Goal: Transaction & Acquisition: Purchase product/service

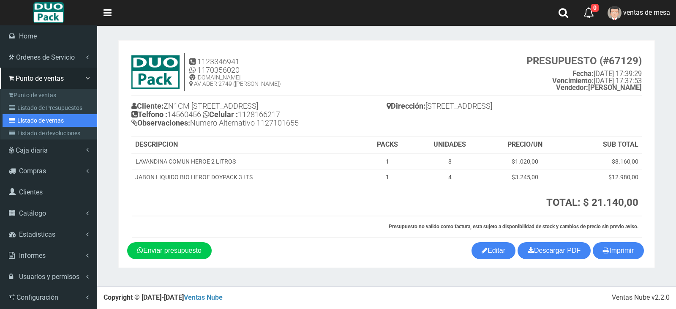
click at [24, 117] on link "Listado de ventas" at bounding box center [50, 120] width 94 height 13
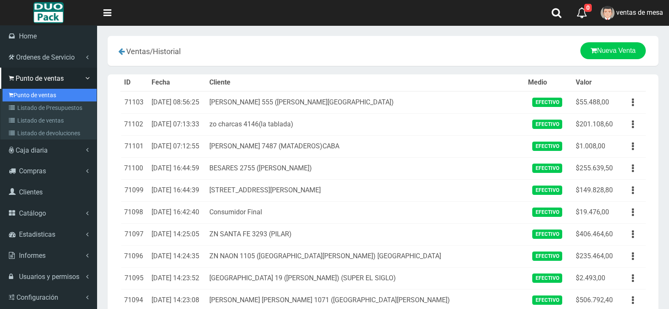
click at [23, 91] on link "Punto de ventas" at bounding box center [50, 95] width 94 height 13
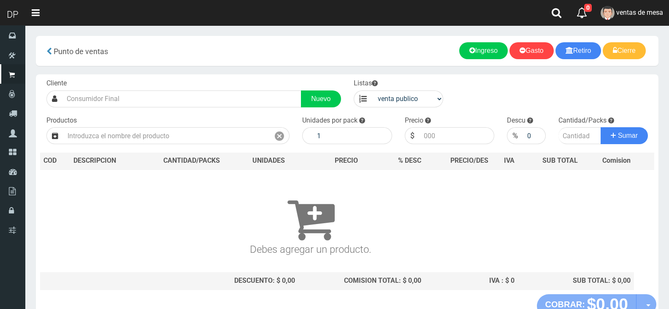
click at [371, 88] on label "Listas" at bounding box center [366, 84] width 24 height 10
drag, startPoint x: 377, startPoint y: 91, endPoint x: 380, endPoint y: 97, distance: 6.6
click at [377, 91] on select "venta publico Sup chinos reventas" at bounding box center [408, 98] width 72 height 17
select select "3"
click at [372, 90] on select "venta publico Sup chinos reventas" at bounding box center [408, 98] width 72 height 17
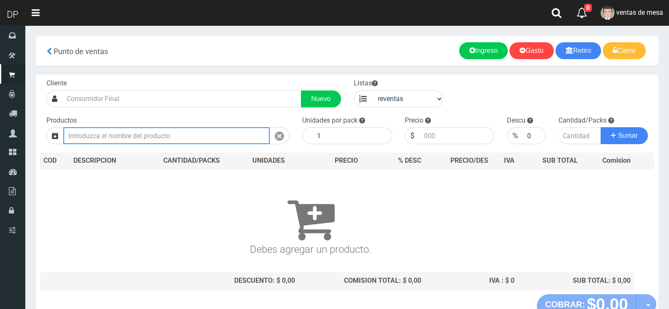
click at [206, 137] on input "text" at bounding box center [166, 135] width 206 height 17
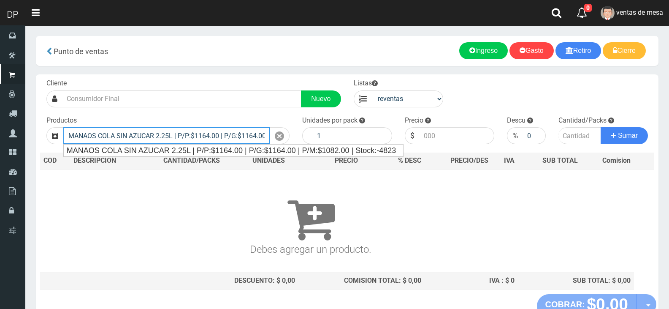
type input "MANAOS COLA SIN AZUCAR 2.25L | P/P:$1164.00 | P/G:$1164.00 | P/M:$1082.00 | Sto…"
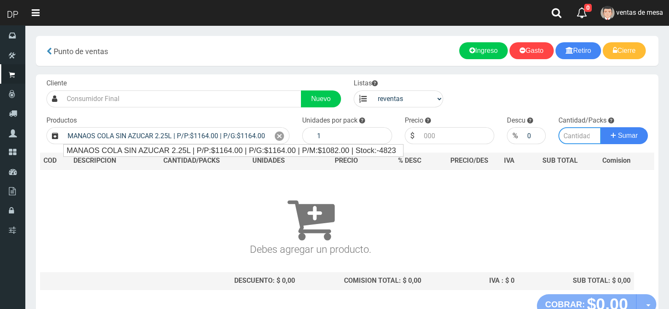
type input "6"
type input "1082.00"
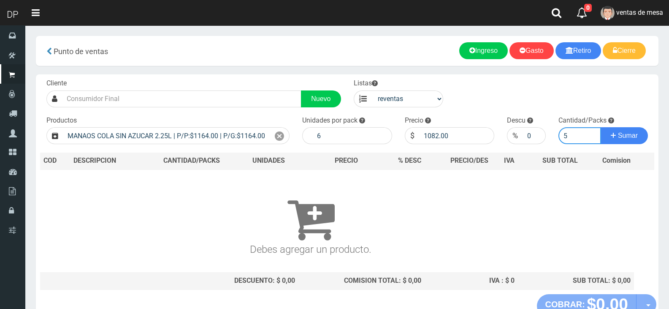
type input "5"
click at [601, 127] on button "Sumar" at bounding box center [624, 135] width 47 height 17
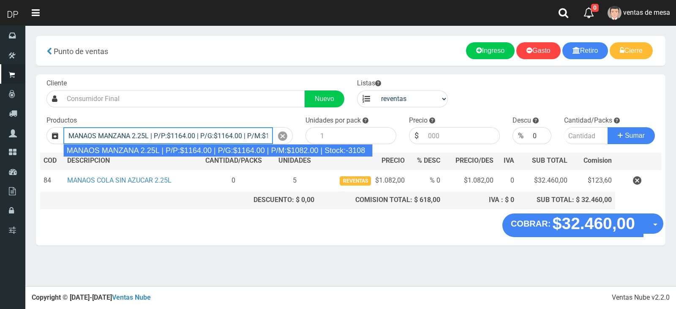
type input "MANAOS MANZANA 2.25L | P/P:$1164.00 | P/G:$1164.00 | P/M:$1082.00 | Stock:-3108"
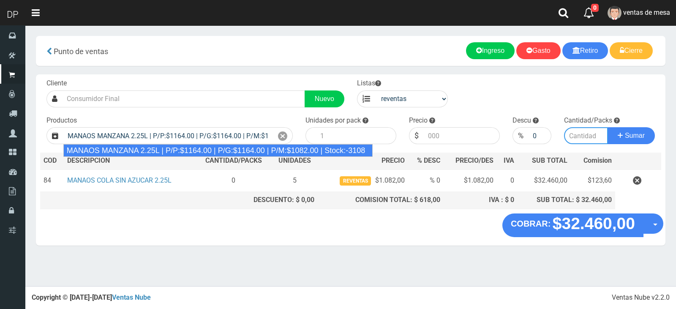
type input "6"
type input "1082.00"
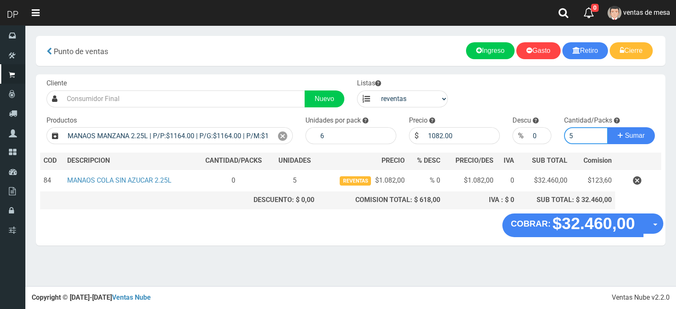
type input "5"
click at [607, 127] on button "Sumar" at bounding box center [630, 135] width 47 height 17
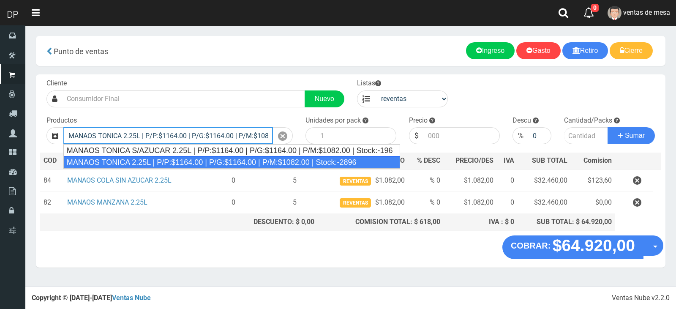
type input "MANAOS TONICA 2.25L | P/P:$1164.00 | P/G:$1164.00 | P/M:$1082.00 | Stock:-2896"
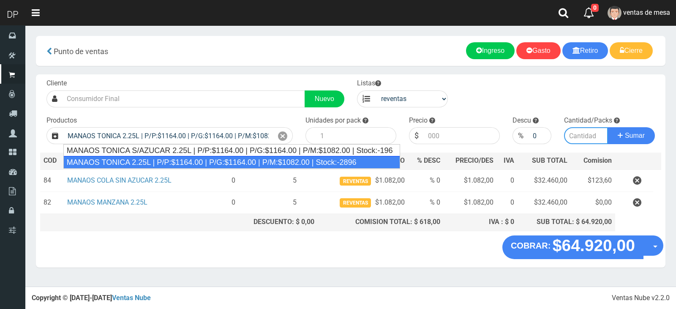
type input "6"
type input "1082.00"
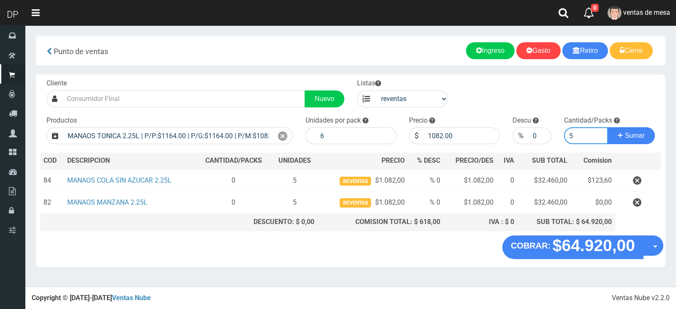
type input "5"
click at [607, 127] on button "Sumar" at bounding box center [630, 135] width 47 height 17
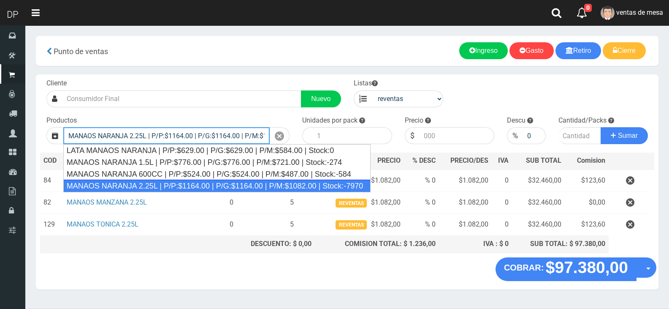
type input "MANAOS NARANJA 2.25L | P/P:$1164.00 | P/G:$1164.00 | P/M:$1082.00 | Stock:-7970"
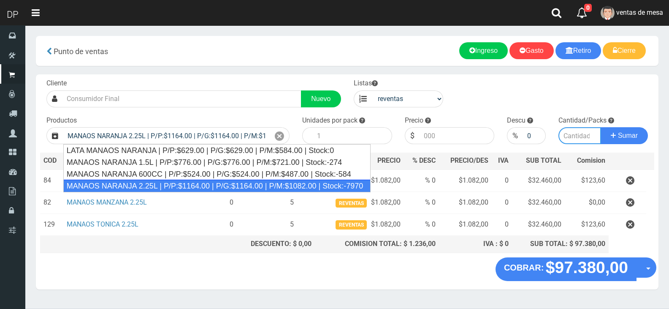
type input "6"
type input "1082.00"
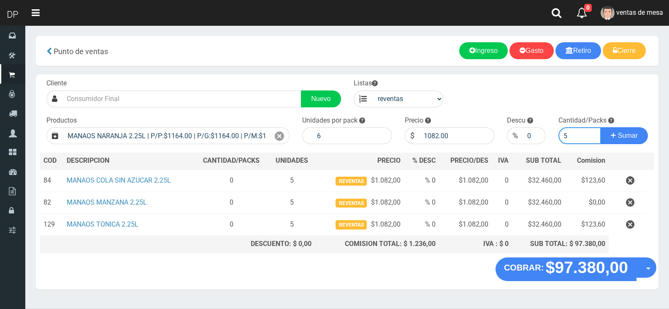
type input "5"
click at [601, 127] on button "Sumar" at bounding box center [624, 135] width 47 height 17
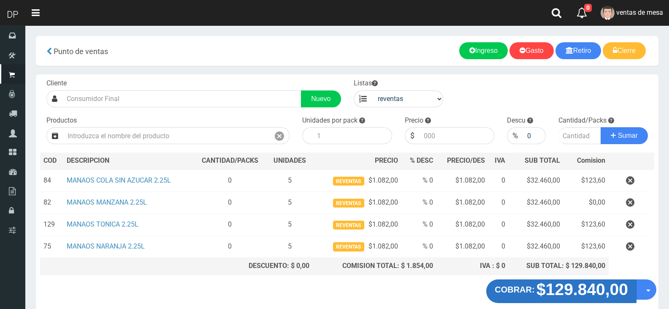
click at [551, 288] on strong "$129.840,00" at bounding box center [583, 289] width 92 height 18
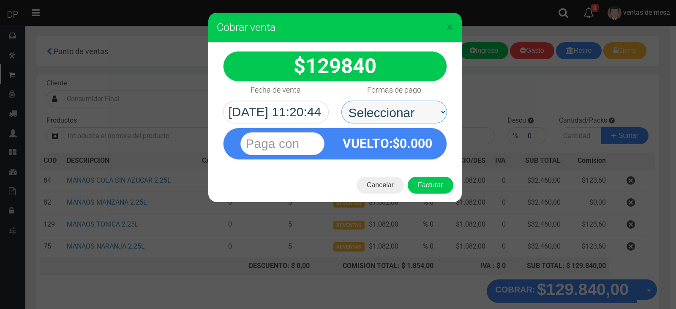
click at [398, 119] on select "Seleccionar Efectivo Tarjeta de Crédito Depósito Débito" at bounding box center [394, 111] width 106 height 23
select select "Efectivo"
click at [341, 100] on select "Seleccionar Efectivo Tarjeta de Crédito Depósito Débito" at bounding box center [394, 111] width 106 height 23
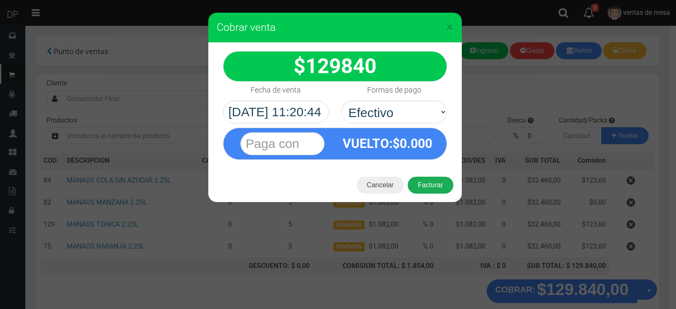
click at [432, 181] on button "Facturar" at bounding box center [430, 184] width 46 height 17
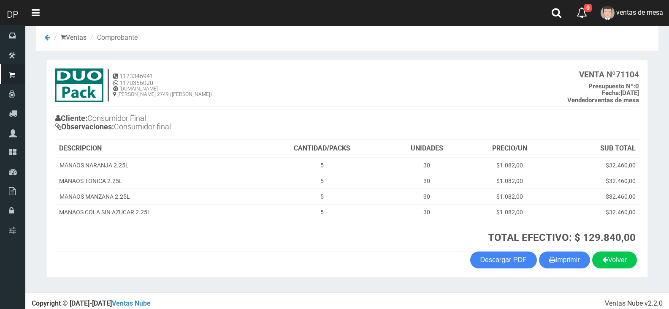
scroll to position [17, 0]
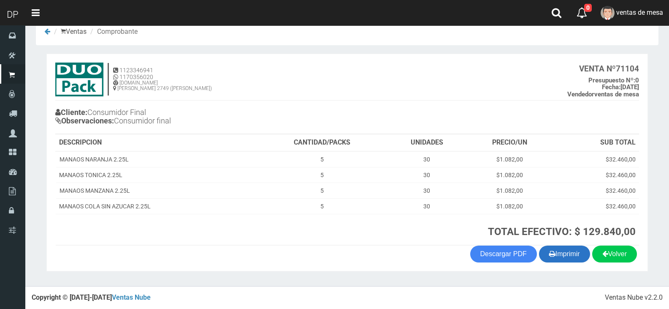
click at [564, 249] on button "Imprimir" at bounding box center [564, 253] width 51 height 17
click at [633, 14] on span "ventas de mesa" at bounding box center [639, 12] width 47 height 8
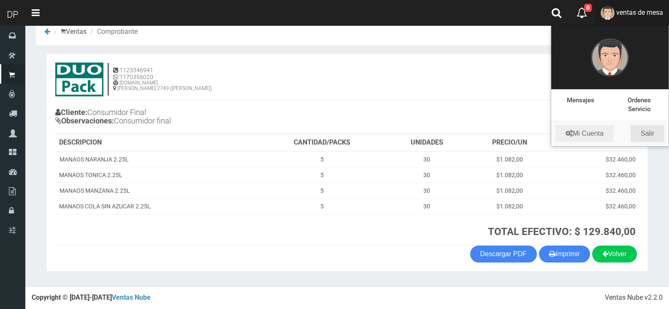
click at [638, 128] on link "Salir" at bounding box center [648, 133] width 34 height 17
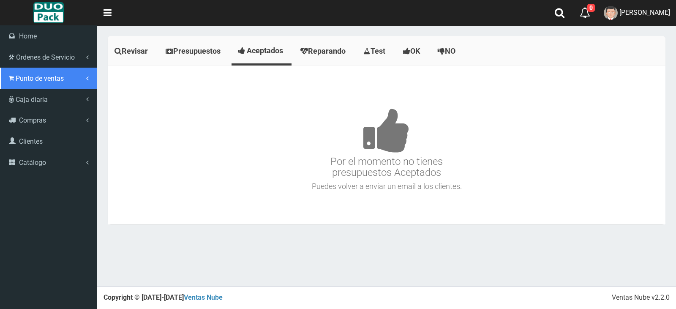
drag, startPoint x: 10, startPoint y: 77, endPoint x: 17, endPoint y: 80, distance: 7.9
click at [10, 77] on icon at bounding box center [11, 78] width 5 height 8
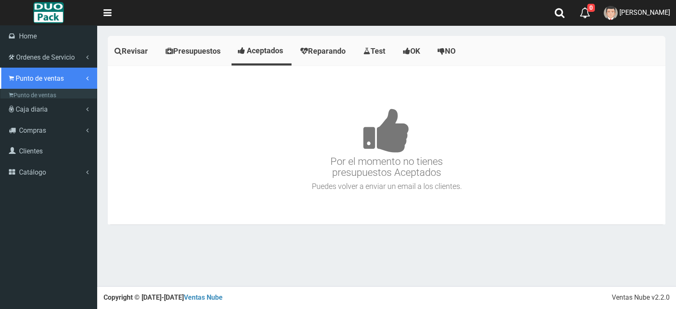
click at [27, 86] on link "Punto de ventas" at bounding box center [48, 78] width 97 height 21
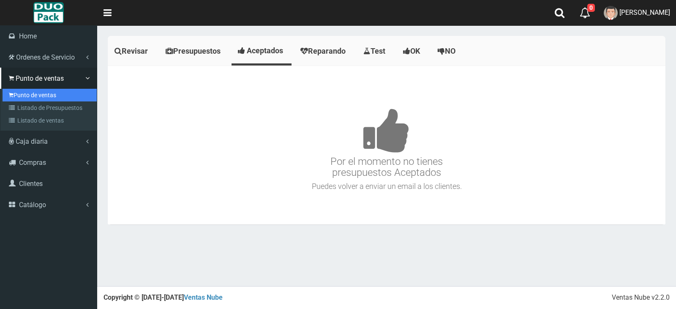
click at [28, 89] on link "Punto de ventas" at bounding box center [50, 95] width 94 height 13
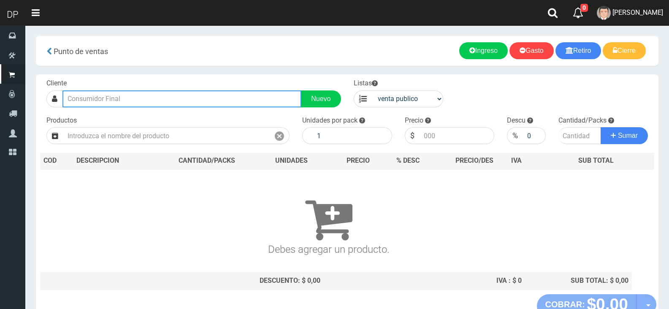
click at [145, 98] on input "text" at bounding box center [181, 98] width 239 height 17
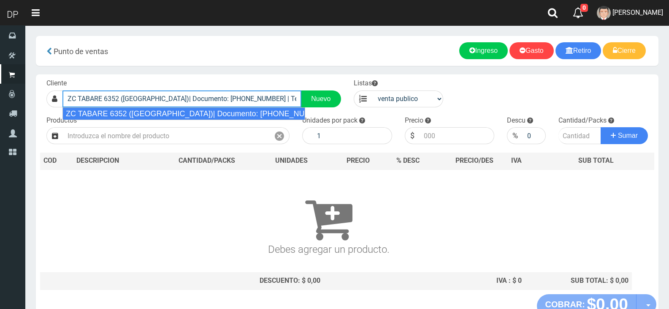
type input "ZC TABARE 6352 ([GEOGRAPHIC_DATA])| Documento: [PHONE_NUMBER] | Teléfono:"
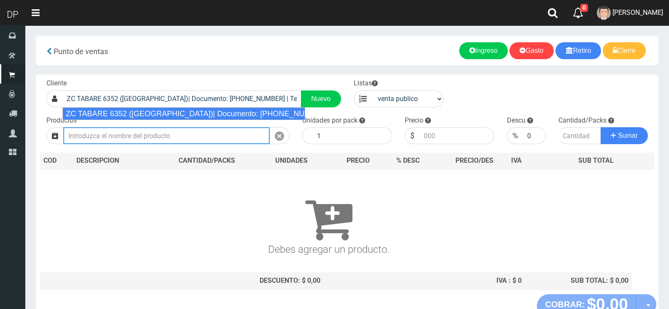
select select "2"
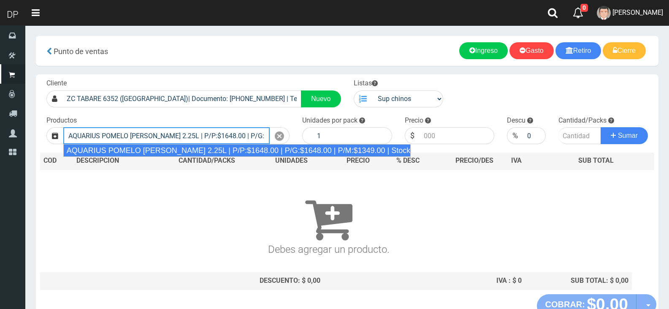
type input "AQUARIUS POMELO ROSADO 2.25L | P/P:$1648.00 | P/G:$1648.00 | P/M:$1349.00 | Sto…"
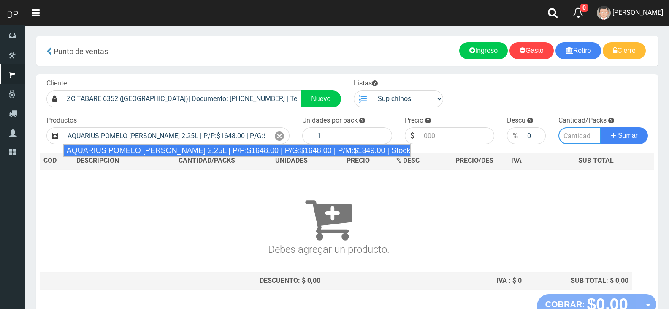
type input "6"
type input "1648.00"
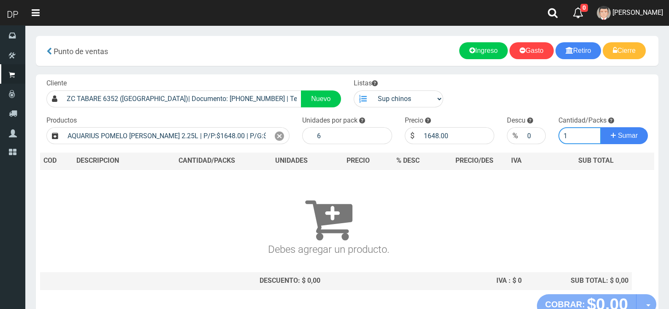
type input "1"
click at [601, 127] on button "Sumar" at bounding box center [624, 135] width 47 height 17
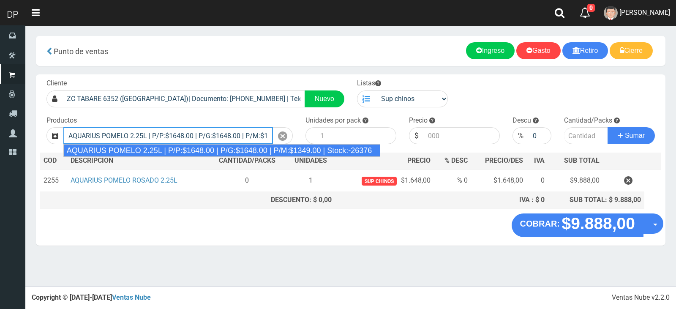
type input "AQUARIUS POMELO 2.25L | P/P:$1648.00 | P/G:$1648.00 | P/M:$1349.00 | Stock:-263…"
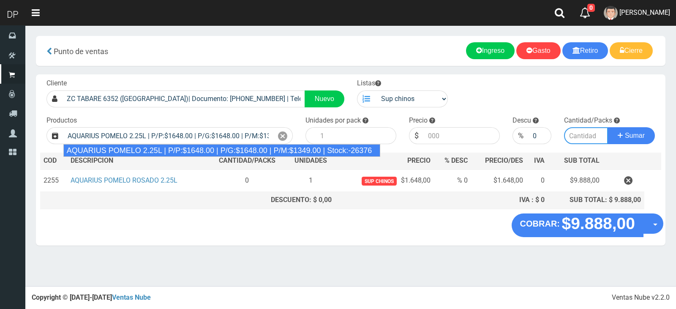
type input "6"
type input "1648.00"
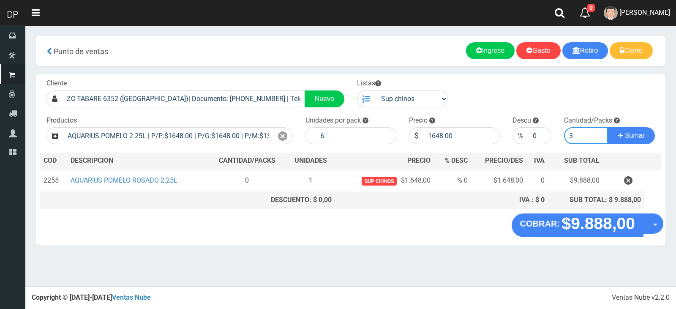
type input "3"
click at [607, 127] on button "Sumar" at bounding box center [630, 135] width 47 height 17
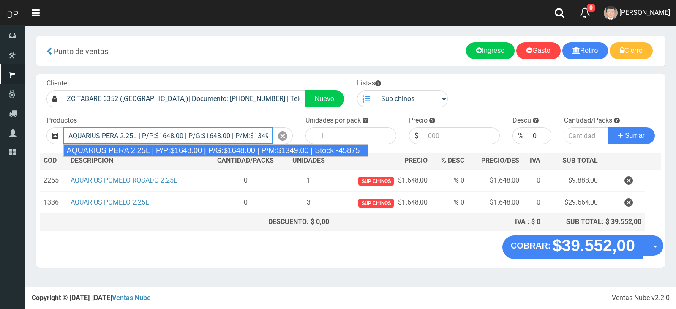
type input "AQUARIUS PERA 2.25L | P/P:$1648.00 | P/G:$1648.00 | P/M:$1349.00 | Stock:-45875"
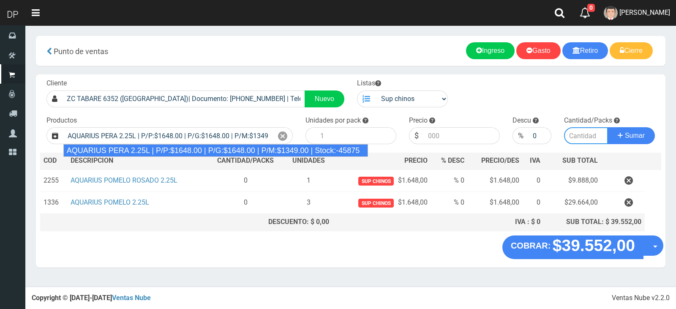
type input "6"
type input "1648.00"
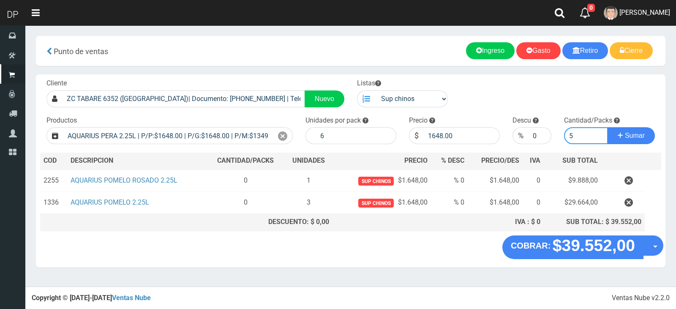
type input "5"
click at [607, 127] on button "Sumar" at bounding box center [630, 135] width 47 height 17
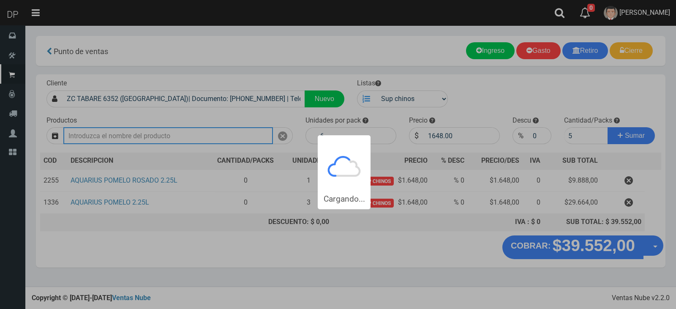
type input "1"
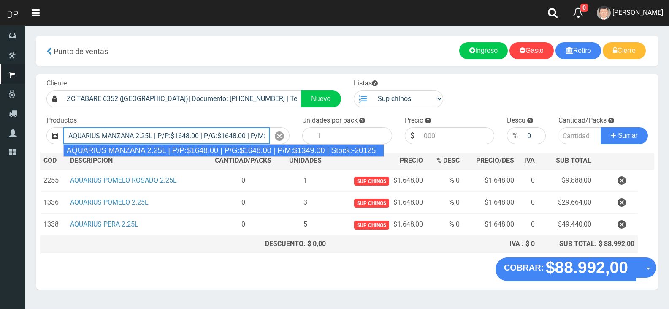
type input "AQUARIUS MANZANA 2.25L | P/P:$1648.00 | P/G:$1648.00 | P/M:$1349.00 | Stock:-20…"
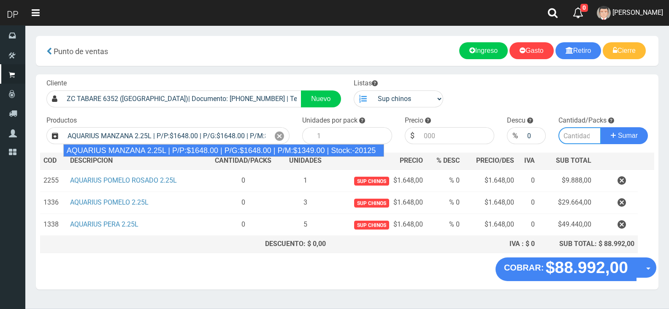
type input "6"
type input "1648.00"
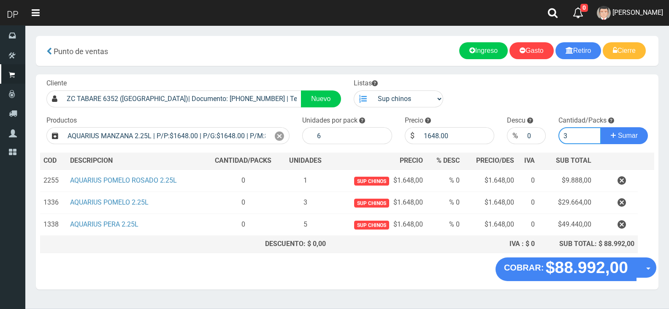
type input "3"
click at [601, 127] on button "Sumar" at bounding box center [624, 135] width 47 height 17
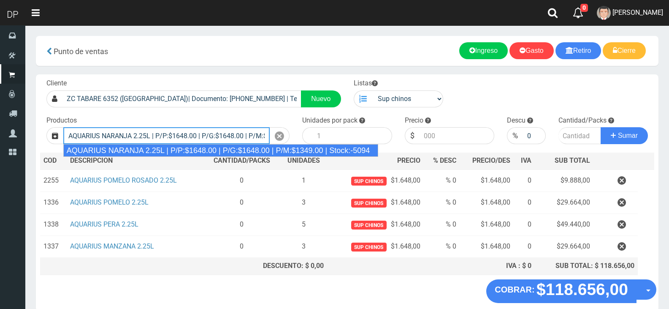
type input "AQUARIUS NARANJA 2.25L | P/P:$1648.00 | P/G:$1648.00 | P/M:$1349.00 | Stock:-50…"
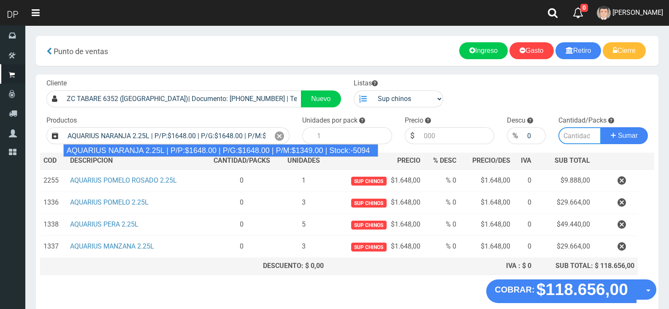
type input "6"
type input "1648.00"
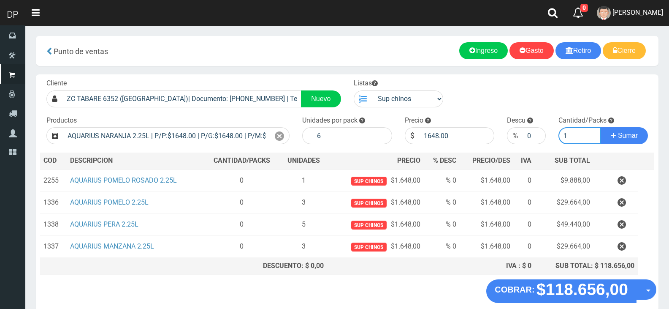
type input "1"
click at [601, 127] on button "Sumar" at bounding box center [624, 135] width 47 height 17
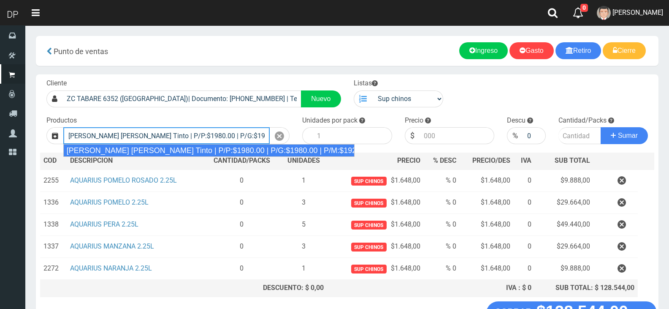
type input "Viñas de Balbo Tinto | P/P:$1980.00 | P/G:$1980.00 | P/M:$1920.00 | Stock:-19356"
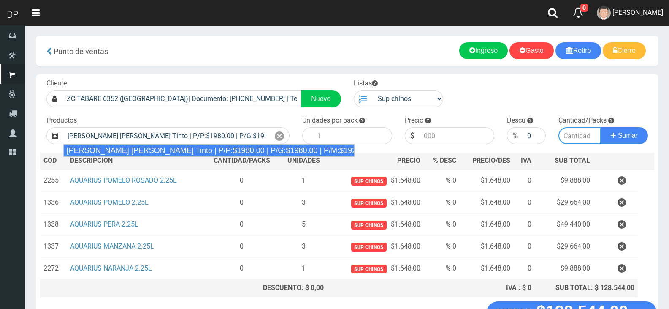
type input "6"
type input "1980.00"
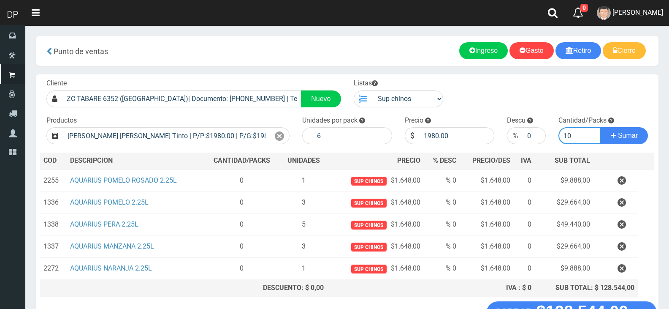
type input "10"
click at [601, 127] on button "Sumar" at bounding box center [624, 135] width 47 height 17
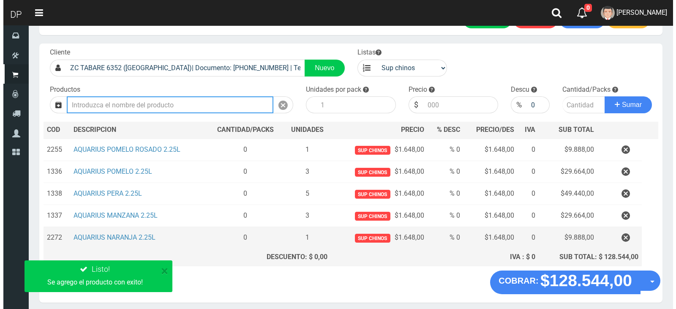
scroll to position [63, 0]
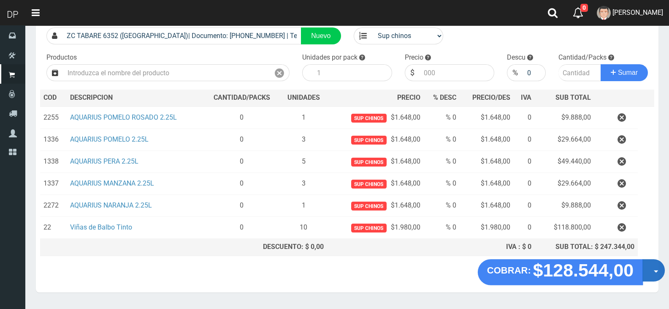
click at [651, 273] on button "Opciones" at bounding box center [654, 270] width 22 height 22
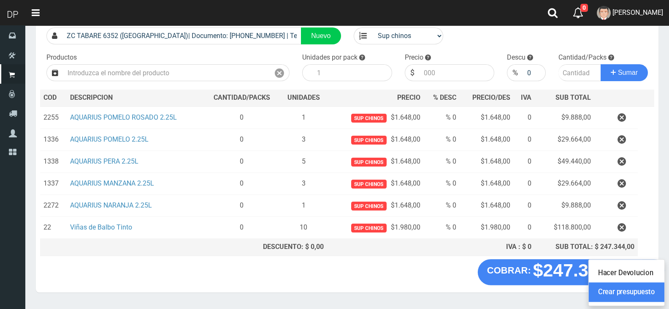
click at [647, 298] on link "Crear presupuesto" at bounding box center [627, 291] width 76 height 19
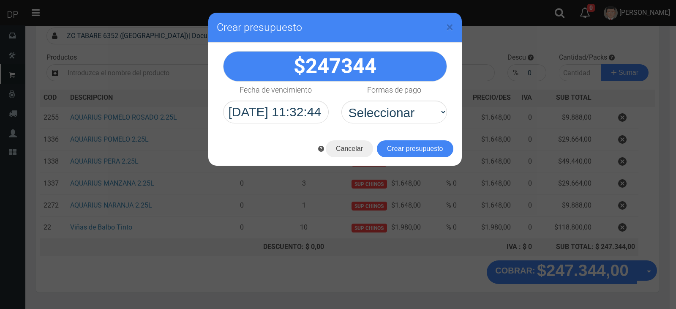
select select "Efectivo"
click at [341, 100] on select "Seleccionar Efectivo Tarjeta de Crédito Depósito Débito" at bounding box center [394, 111] width 106 height 23
click at [394, 148] on button "Crear presupuesto" at bounding box center [415, 148] width 76 height 17
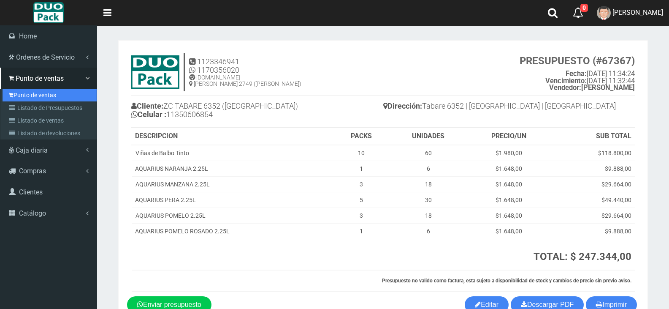
click at [15, 98] on link "Punto de ventas" at bounding box center [50, 95] width 94 height 13
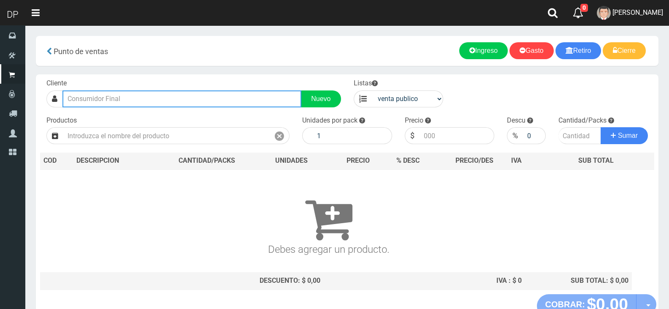
click at [227, 98] on input "text" at bounding box center [181, 98] width 239 height 17
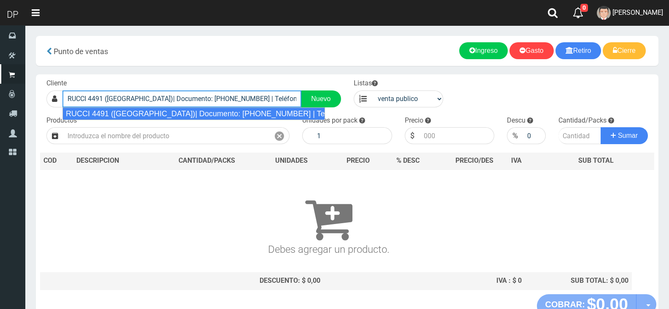
type input "RUCCI 4491 ([GEOGRAPHIC_DATA])| Documento: [PHONE_NUMBER] | Teléfono:"
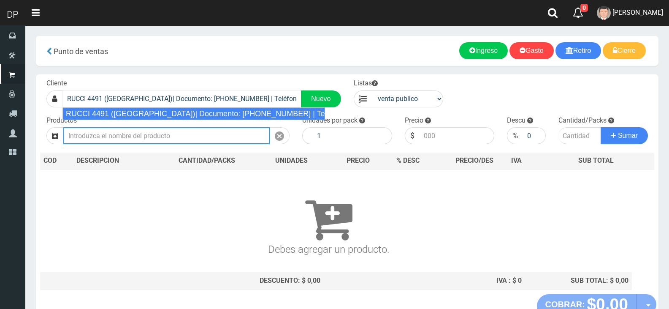
select select "2"
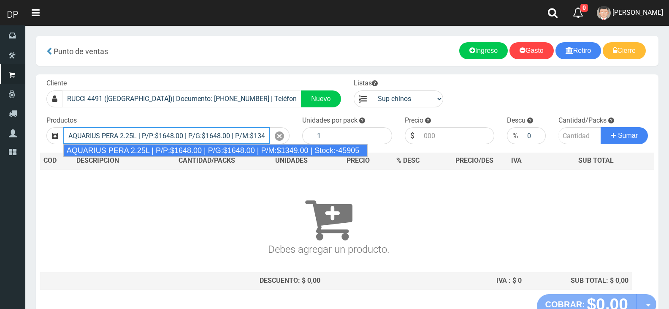
type input "AQUARIUS PERA 2.25L | P/P:$1648.00 | P/G:$1648.00 | P/M:$1349.00 | Stock:-45905"
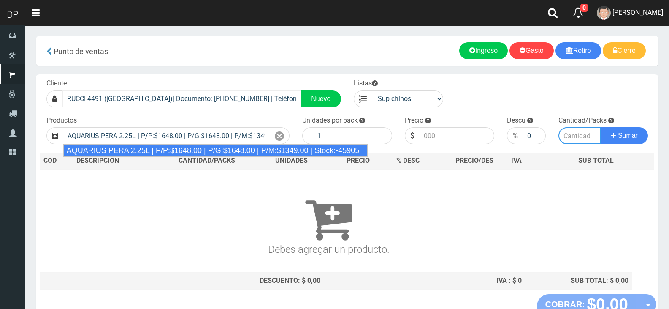
type input "6"
type input "1648.00"
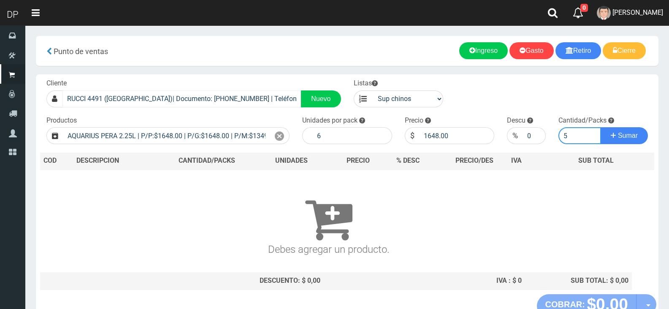
type input "5"
click at [601, 127] on button "Sumar" at bounding box center [624, 135] width 47 height 17
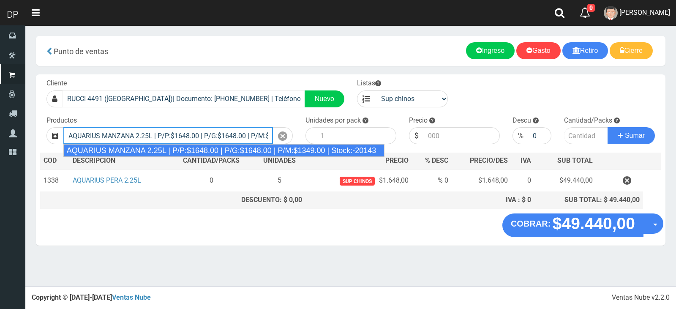
type input "AQUARIUS MANZANA 2.25L | P/P:$1648.00 | P/G:$1648.00 | P/M:$1349.00 | Stock:-20…"
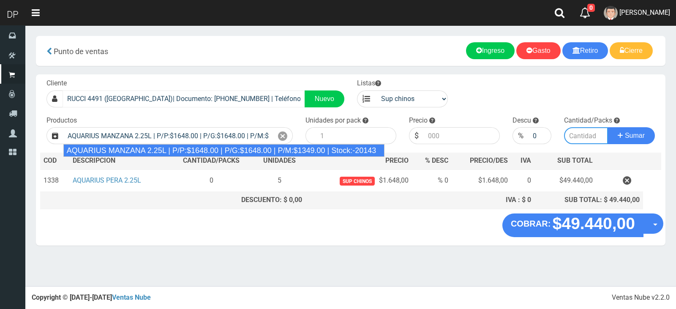
type input "6"
type input "1648.00"
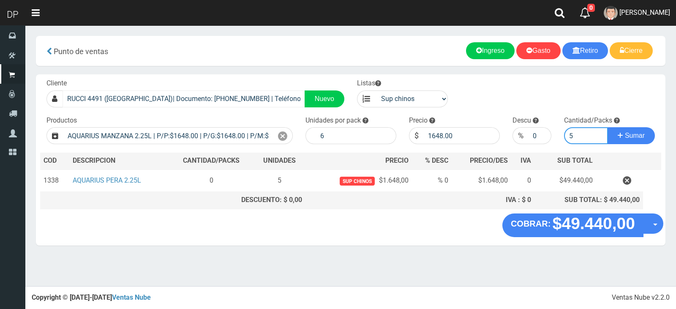
click at [607, 127] on button "Sumar" at bounding box center [630, 135] width 47 height 17
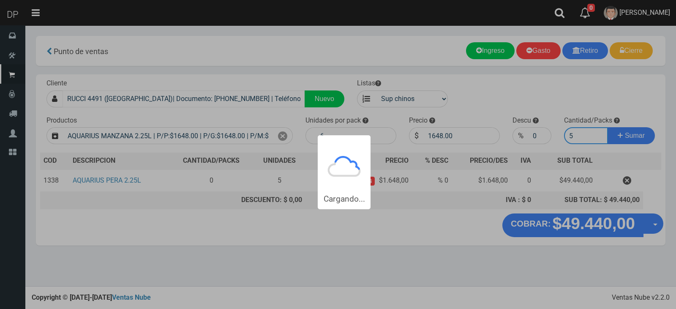
type input "51"
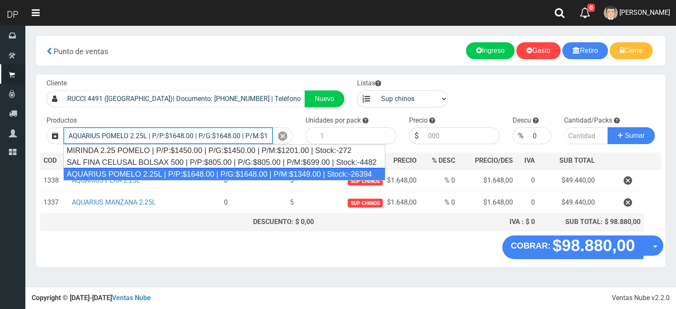
type input "AQUARIUS POMELO 2.25L | P/P:$1648.00 | P/G:$1648.00 | P/M:$1349.00 | Stock:-263…"
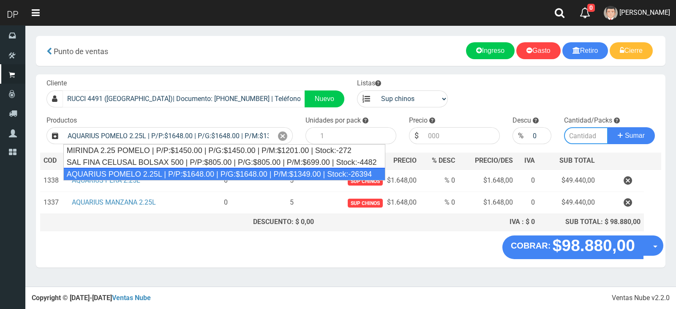
type input "6"
type input "1648.00"
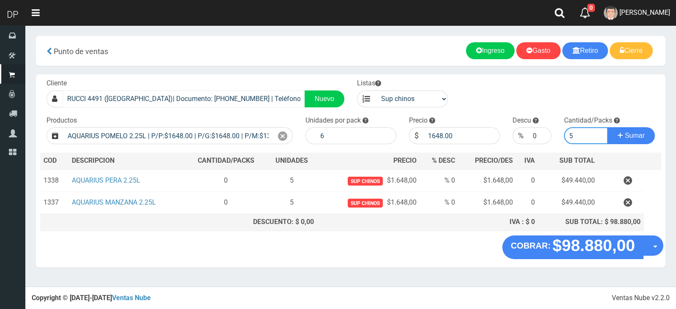
type input "5"
click at [607, 127] on button "Sumar" at bounding box center [630, 135] width 47 height 17
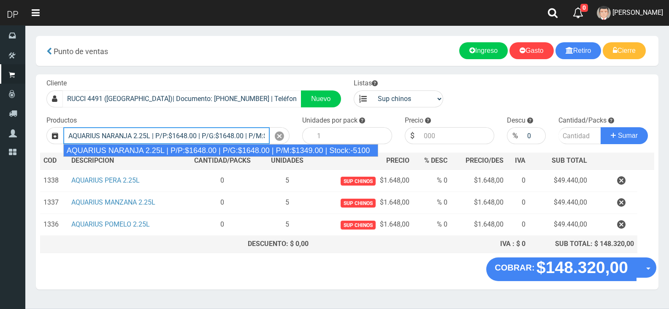
type input "AQUARIUS NARANJA 2.25L | P/P:$1648.00 | P/G:$1648.00 | P/M:$1349.00 | Stock:-51…"
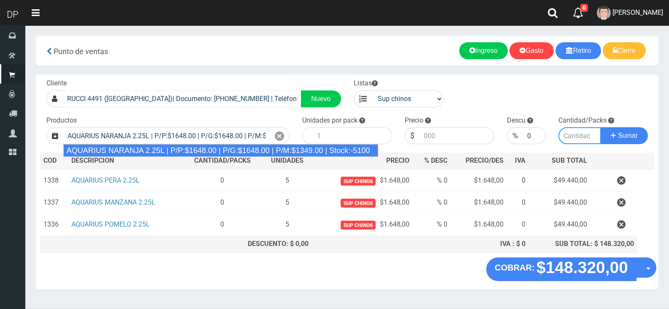
type input "6"
type input "1648.00"
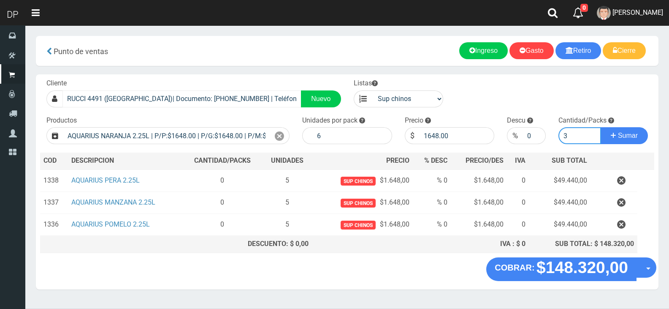
type input "3"
click at [601, 127] on button "Sumar" at bounding box center [624, 135] width 47 height 17
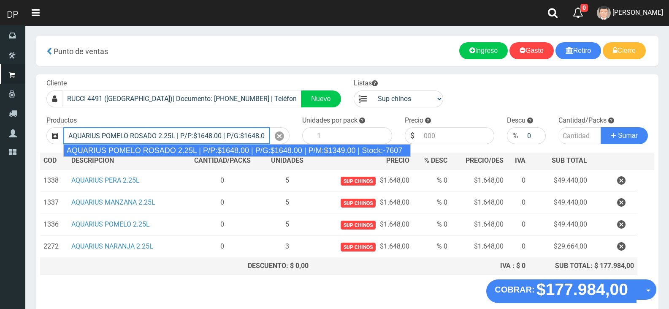
type input "AQUARIUS POMELO ROSADO 2.25L | P/P:$1648.00 | P/G:$1648.00 | P/M:$1349.00 | Sto…"
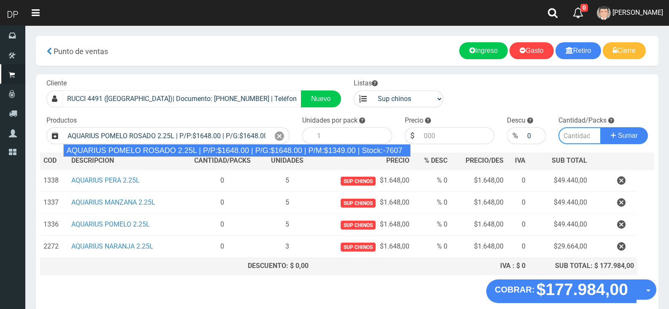
type input "6"
type input "1648.00"
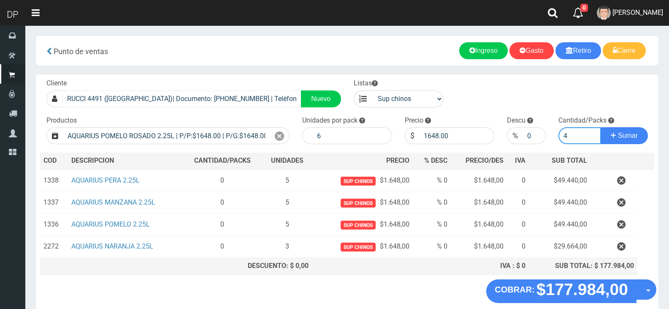
type input "3"
click at [601, 127] on button "Sumar" at bounding box center [624, 135] width 47 height 17
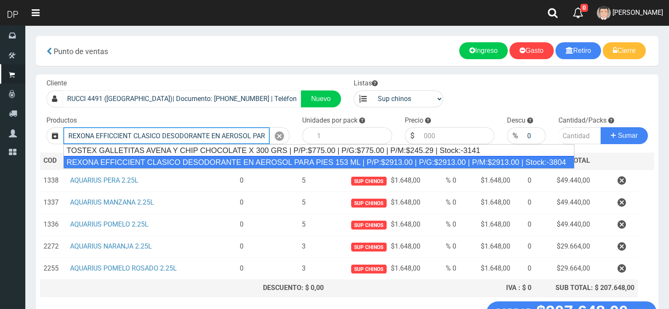
type input "REXONA EFFICCIENT CLASICO DESODORANTE EN AEROSOL PARA PIES 153 ML | P/P:$2913.0…"
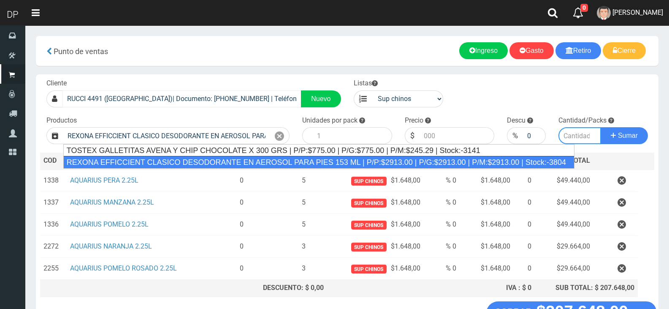
type input "12"
type input "2913.00"
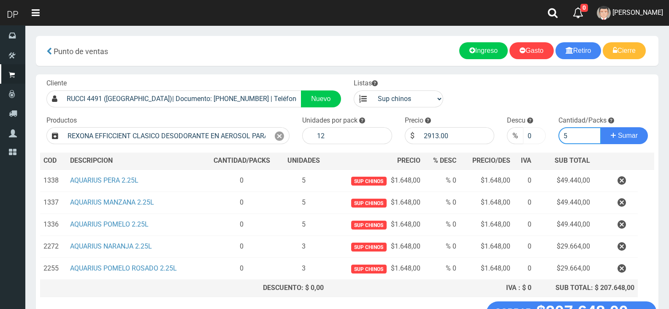
type input "5"
click at [532, 134] on input "0" at bounding box center [534, 135] width 22 height 17
click at [531, 135] on input "0" at bounding box center [534, 135] width 22 height 17
type input "5"
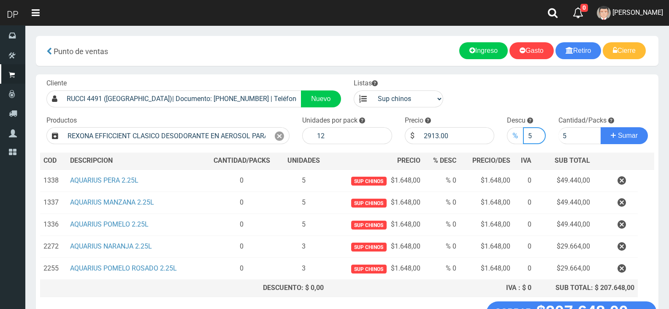
click at [601, 127] on button "Sumar" at bounding box center [624, 135] width 47 height 17
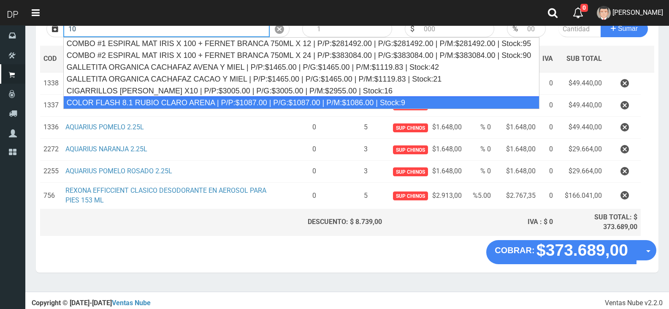
scroll to position [109, 0]
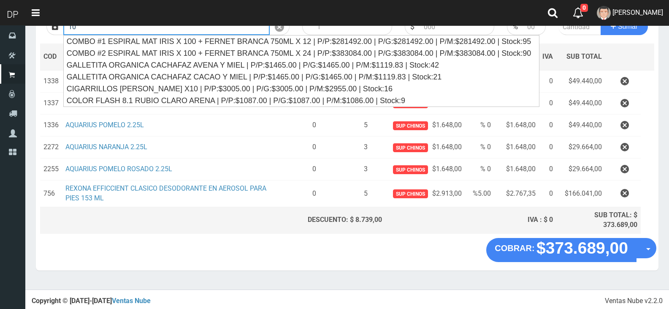
type input "10"
drag, startPoint x: 293, startPoint y: 275, endPoint x: 425, endPoint y: 224, distance: 141.7
click at [293, 274] on section "× Titulo del Msj texto Mas Texto Cancelar Aceptar Punto de ventas Ingreso" at bounding box center [347, 102] width 644 height 373
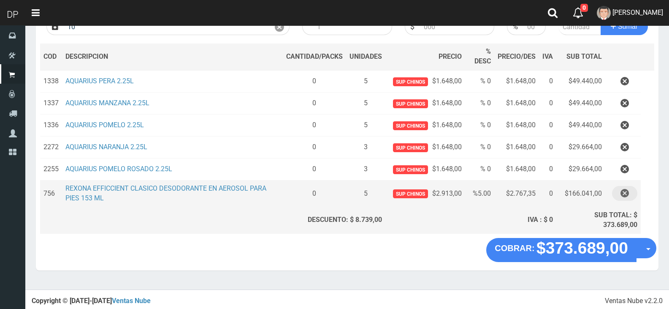
click at [616, 195] on button "button" at bounding box center [624, 193] width 25 height 15
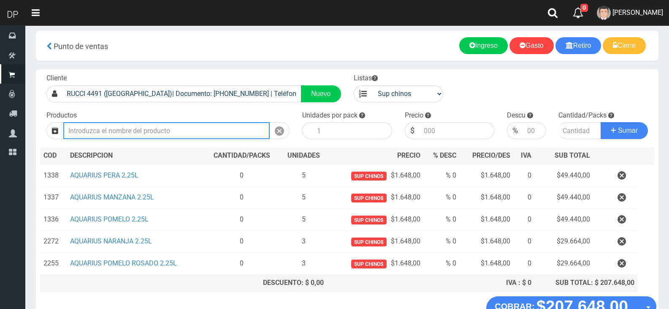
scroll to position [0, 0]
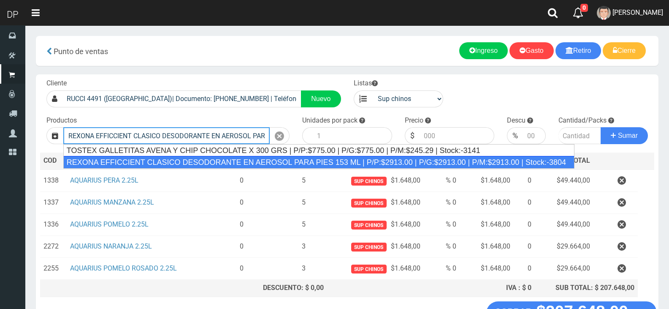
type input "REXONA EFFICCIENT CLASICO DESODORANTE EN AEROSOL PARA PIES 153 ML | P/P:$2913.0…"
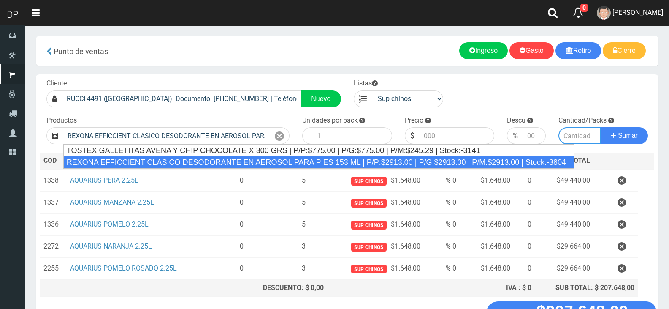
type input "12"
type input "2913.00"
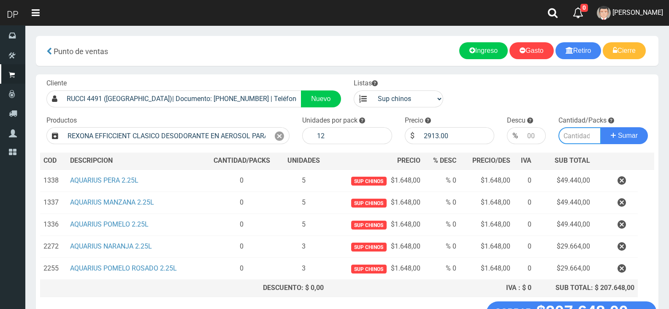
type input "1"
type input "5"
click at [532, 142] on input "number" at bounding box center [534, 135] width 22 height 17
type input "10"
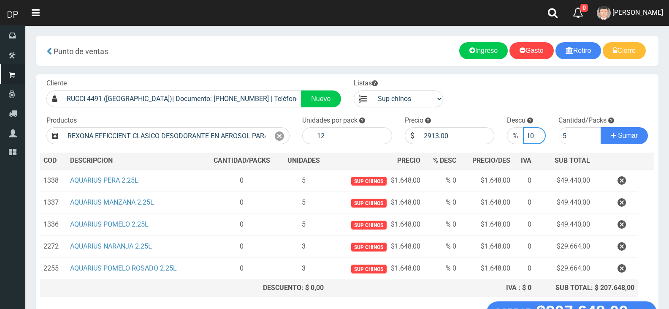
click at [601, 127] on button "Sumar" at bounding box center [624, 135] width 47 height 17
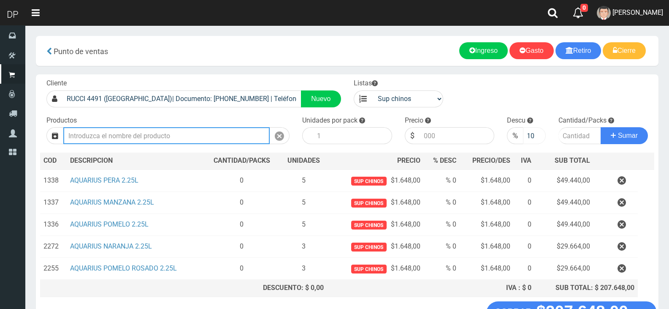
scroll to position [0, 0]
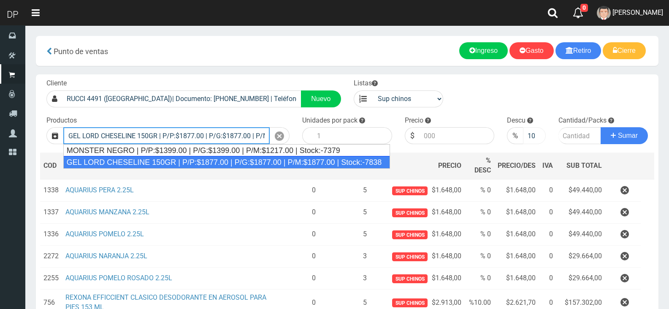
type input "GEL LORD CHESELINE 150GR | P/P:$1877.00 | P/G:$1877.00 | P/M:$1877.00 | Stock:-…"
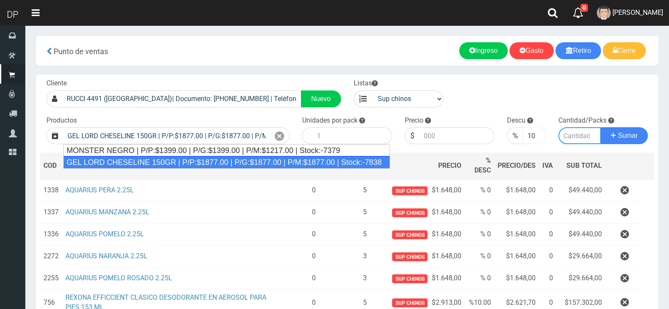
type input "12"
type input "1877.00"
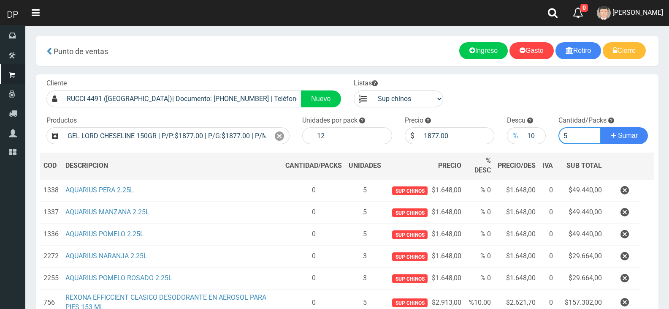
type input "5"
click at [601, 127] on button "Sumar" at bounding box center [624, 135] width 47 height 17
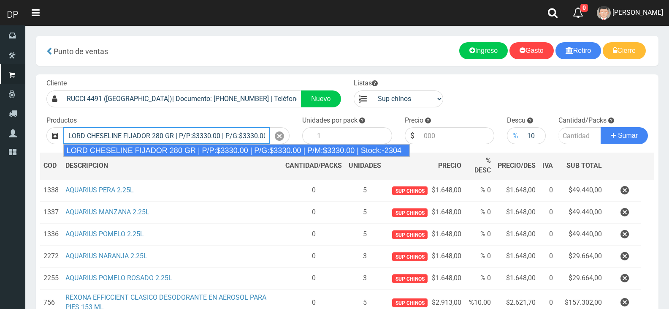
type input "LORD CHESELINE FIJADOR 280 GR | P/P:$3330.00 | P/G:$3330.00 | P/M:$3330.00 | St…"
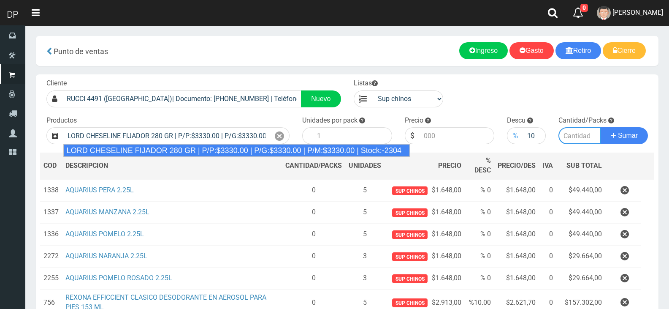
type input "6"
type input "3330.00"
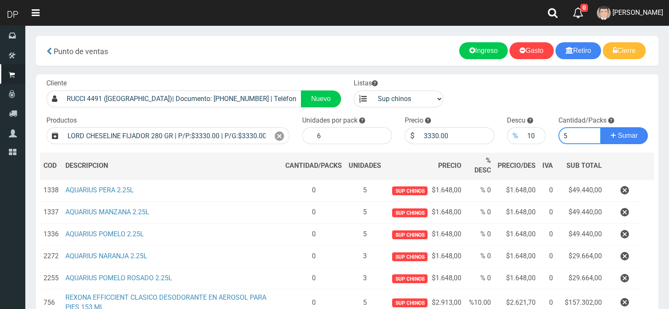
type input "5"
click at [601, 127] on button "Sumar" at bounding box center [624, 135] width 47 height 17
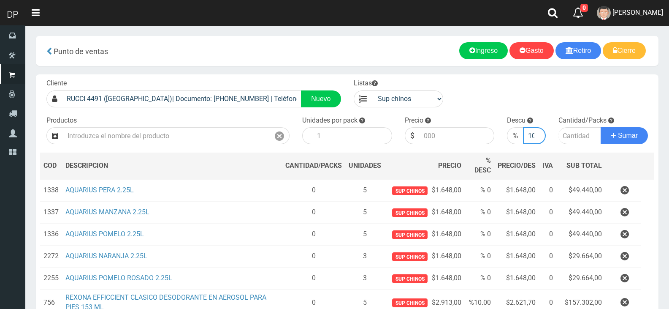
click at [526, 135] on input "10" at bounding box center [534, 135] width 22 height 17
type input "0"
click at [165, 145] on div "Cliente RUCCI 4491 (LUGANO)| Documento: 12354687888888888888 | Teléfono: Nuevo …" at bounding box center [347, 232] width 623 height 317
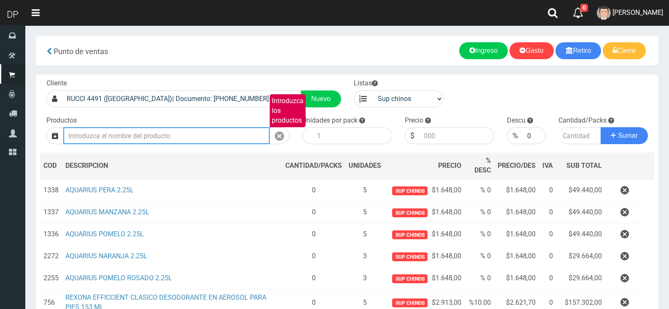
click at [166, 140] on input "Introduzca los productos" at bounding box center [166, 135] width 206 height 17
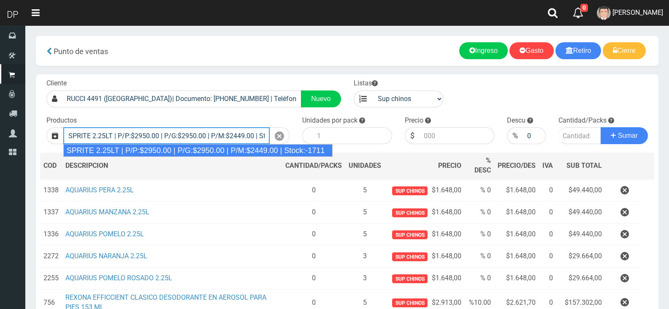
type input "SPRITE 2.25LT | P/P:$2950.00 | P/G:$2950.00 | P/M:$2449.00 | Stock:-1711"
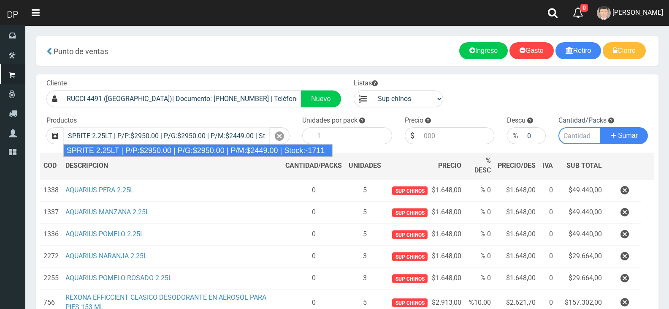
type input "8"
type input "2950.00"
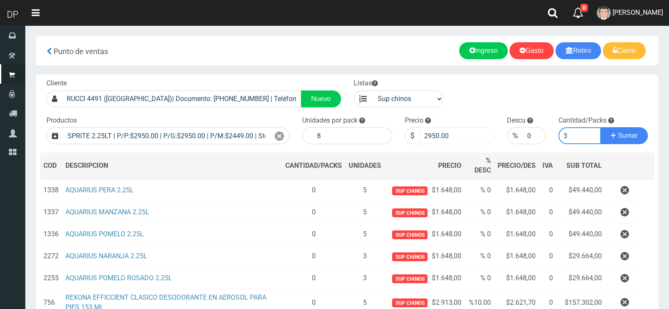
type input "3"
drag, startPoint x: 427, startPoint y: 135, endPoint x: 472, endPoint y: 135, distance: 45.6
click at [472, 135] on input "2950.00" at bounding box center [457, 135] width 75 height 17
type input "2815"
click at [601, 127] on button "Sumar" at bounding box center [624, 135] width 47 height 17
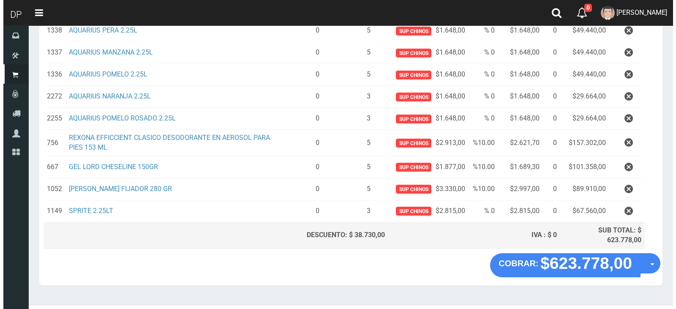
scroll to position [175, 0]
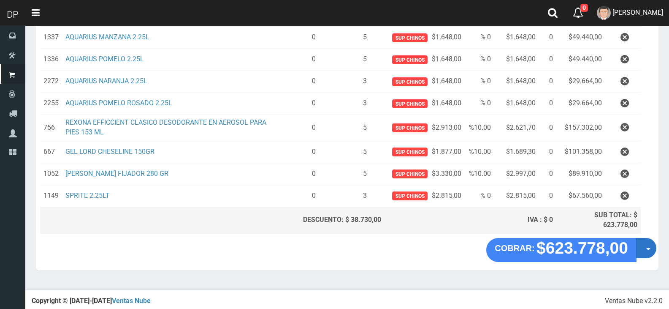
drag, startPoint x: 656, startPoint y: 242, endPoint x: 653, endPoint y: 247, distance: 5.5
click at [655, 242] on div "COBRAR: $623.778,00 Opciones Hacer Devolucion Crear presupuesto" at bounding box center [571, 250] width 170 height 24
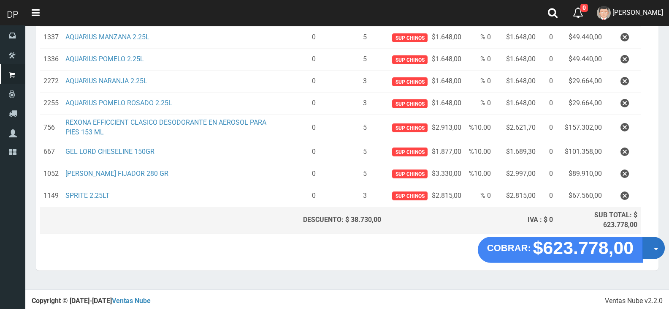
click at [653, 247] on button "Opciones" at bounding box center [654, 248] width 22 height 22
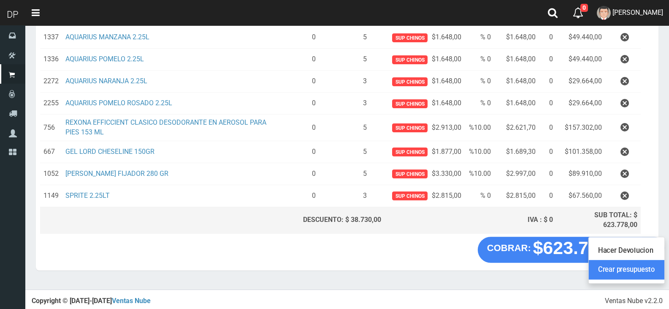
click at [645, 272] on link "Crear presupuesto" at bounding box center [627, 269] width 76 height 19
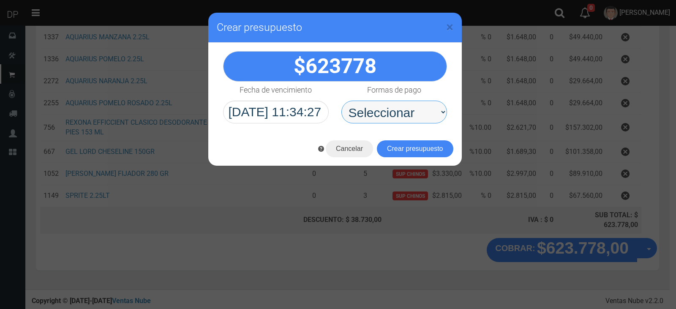
drag, startPoint x: 405, startPoint y: 114, endPoint x: 402, endPoint y: 122, distance: 8.7
click at [405, 111] on select "Seleccionar Efectivo Tarjeta de Crédito Depósito Débito" at bounding box center [394, 111] width 106 height 23
select select "Efectivo"
click at [341, 100] on select "Seleccionar Efectivo Tarjeta de Crédito Depósito Débito" at bounding box center [394, 111] width 106 height 23
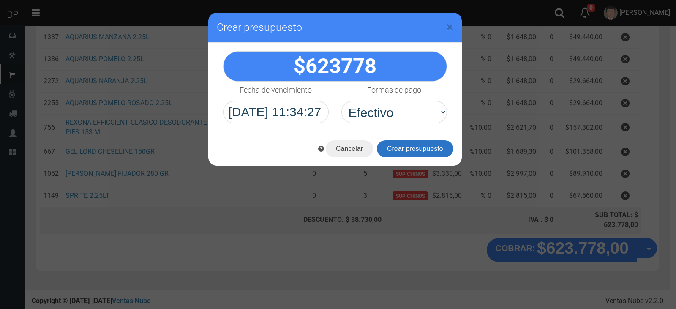
click at [407, 144] on button "Crear presupuesto" at bounding box center [415, 148] width 76 height 17
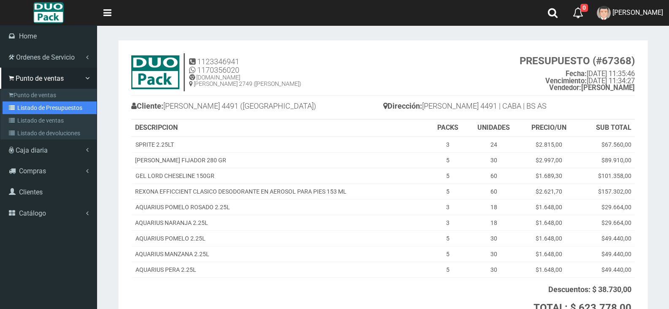
click at [19, 106] on link "Listado de Presupuestos" at bounding box center [50, 107] width 94 height 13
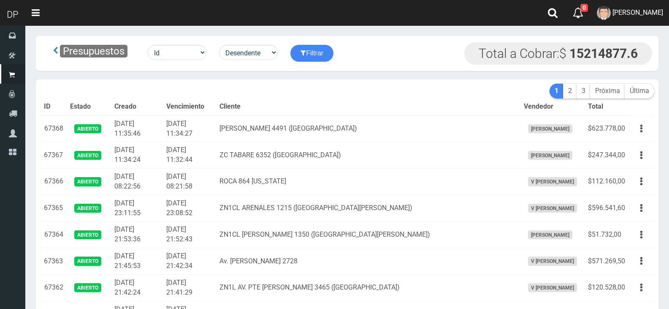
scroll to position [186, 0]
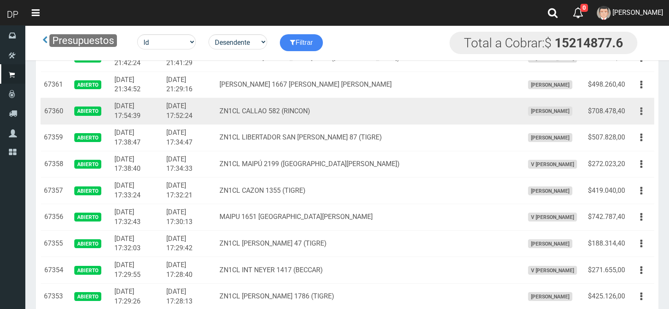
click at [645, 113] on button "button" at bounding box center [641, 111] width 19 height 15
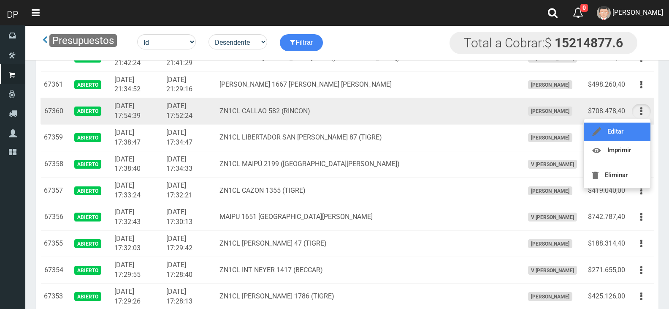
click at [643, 123] on link "Editar" at bounding box center [617, 131] width 67 height 19
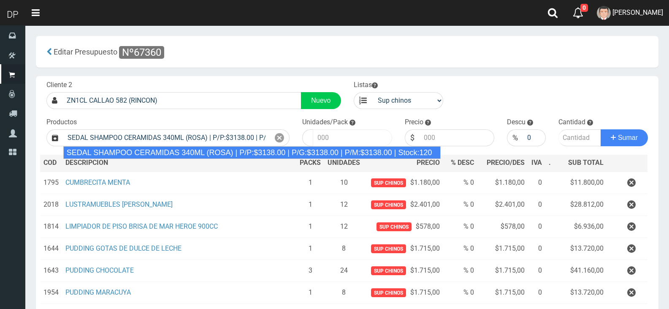
type input "SEDAL SHAMPOO CERAMIDAS 340ML (ROSA) | P/P:$3138.00 | P/G:$3138.00 | P/M:$3138.…"
type input "12"
type input "3138.00"
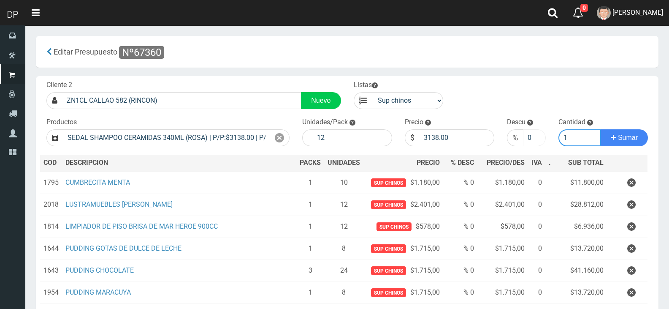
type input "1"
click at [523, 135] on input "0" at bounding box center [534, 137] width 22 height 17
type input "5"
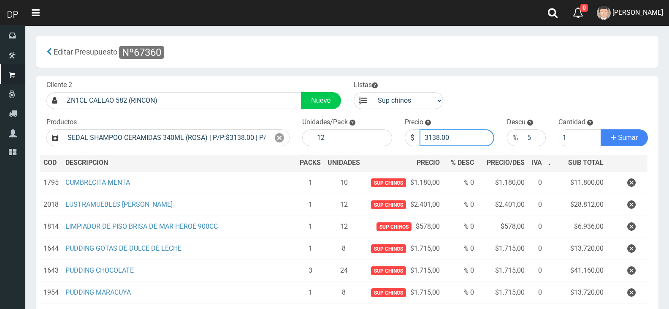
click at [476, 137] on input "3138.00" at bounding box center [457, 137] width 75 height 17
type input "3008"
click at [601, 129] on button "Sumar" at bounding box center [624, 137] width 47 height 17
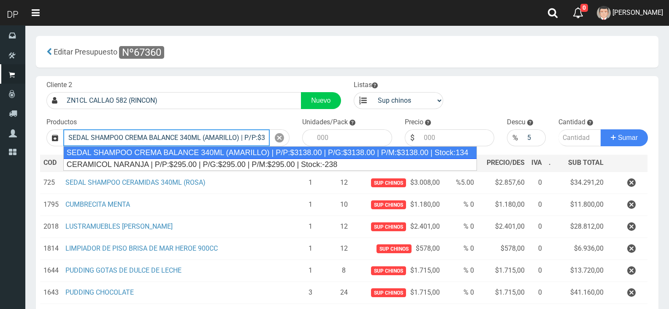
type input "SEDAL SHAMPOO CREMA BALANCE 340ML (AMARILLO) | P/P:$3138.00 | P/G:$3138.00 | P/…"
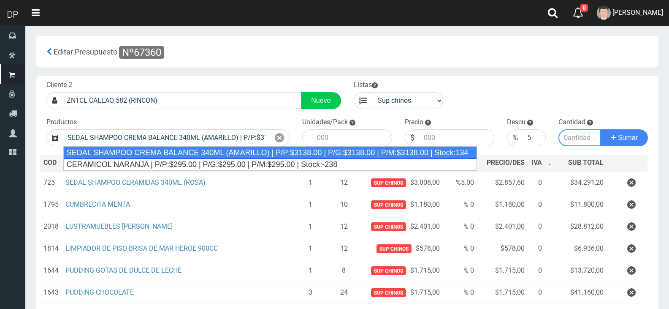
type input "12"
type input "3138.00"
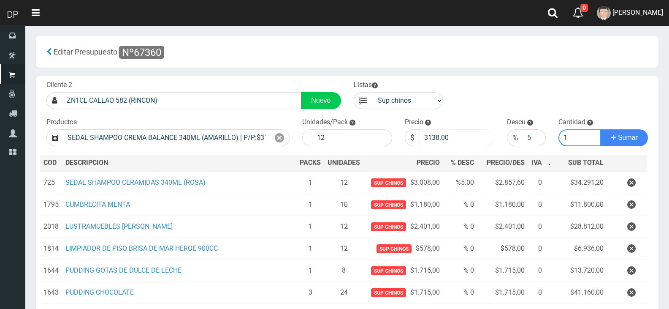
type input "1"
click at [424, 145] on input "3138.00" at bounding box center [457, 137] width 75 height 17
click at [425, 144] on input "3138.00" at bounding box center [457, 137] width 75 height 17
type input "3008"
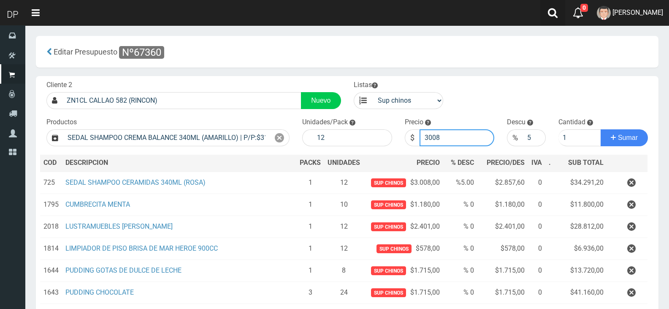
click at [601, 129] on button "Sumar" at bounding box center [624, 137] width 47 height 17
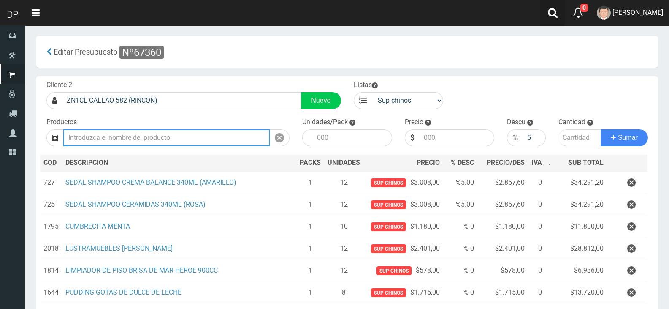
type input "4"
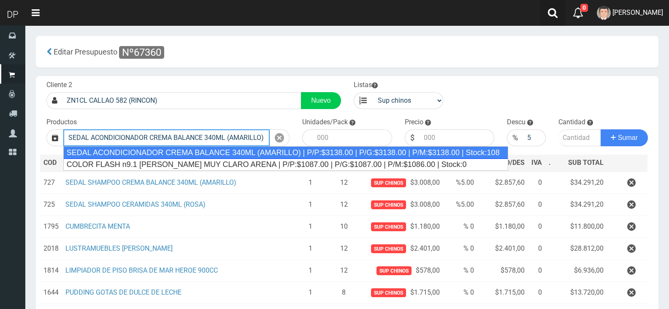
type input "SEDAL ACONDICIONADOR CREMA BALANCE 340ML (AMARILLO) | P/P:$3138.00 | P/G:$3138.…"
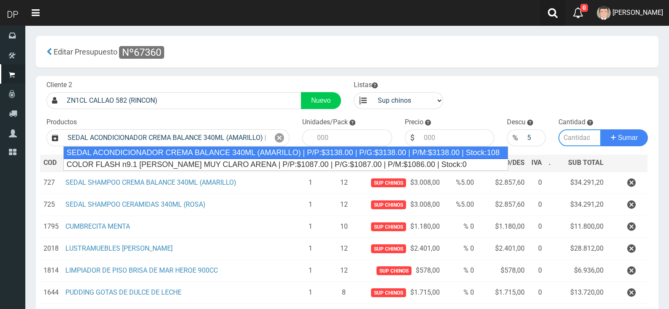
type input "12"
type input "3138.00"
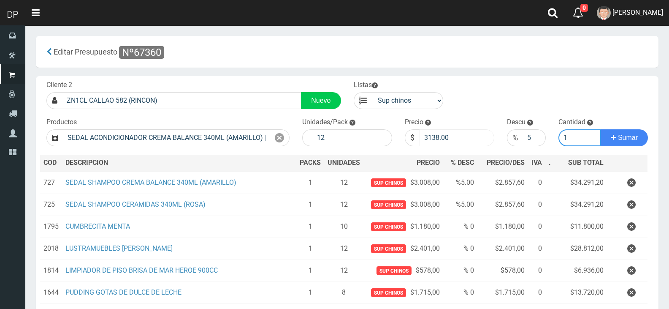
type input "1"
click at [426, 138] on input "3138.00" at bounding box center [457, 137] width 75 height 17
type input "3008"
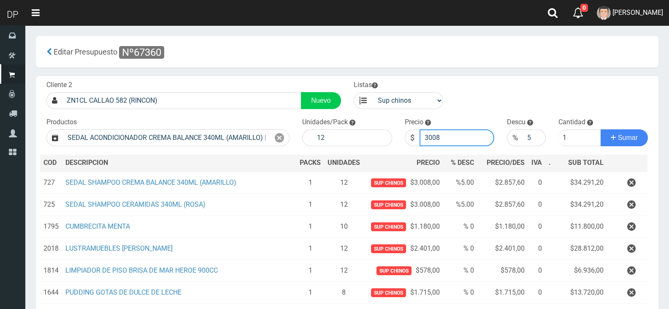
click at [601, 129] on button "Sumar" at bounding box center [624, 137] width 47 height 17
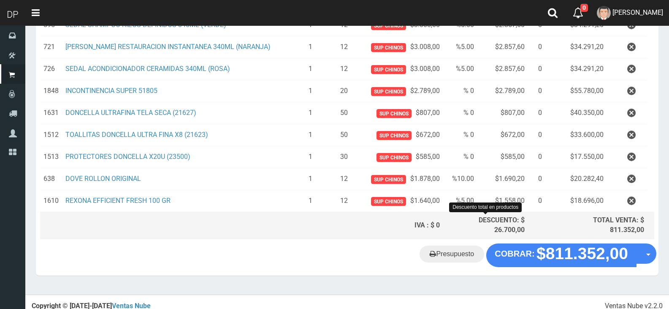
scroll to position [607, 0]
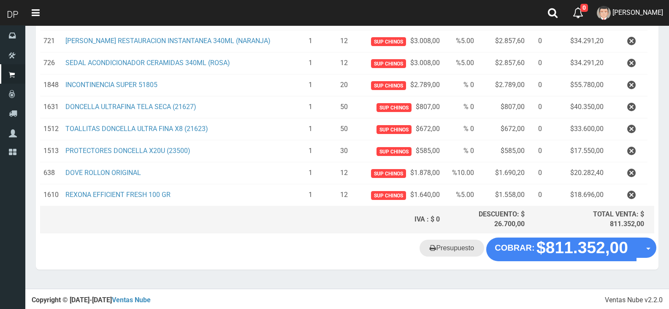
click at [468, 249] on link "Presupuesto" at bounding box center [452, 247] width 65 height 17
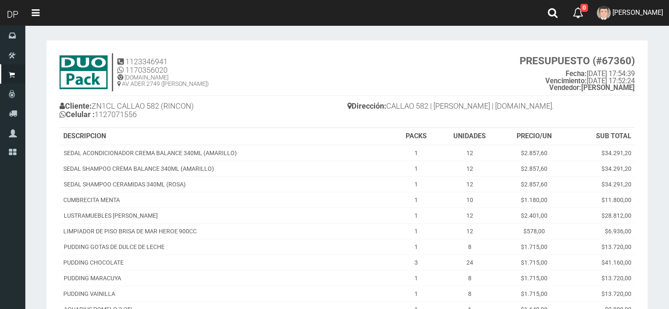
scroll to position [380, 0]
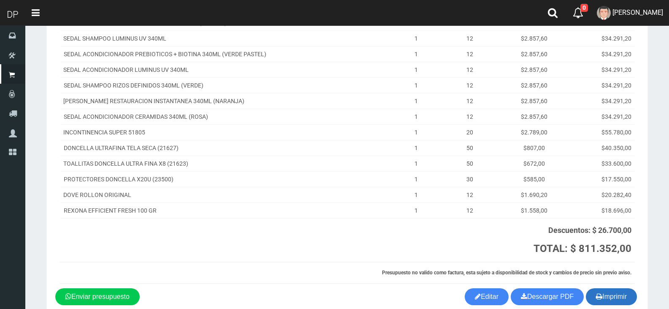
click at [626, 290] on button "Imprimir" at bounding box center [611, 296] width 51 height 17
click at [351, 242] on th at bounding box center [249, 240] width 379 height 44
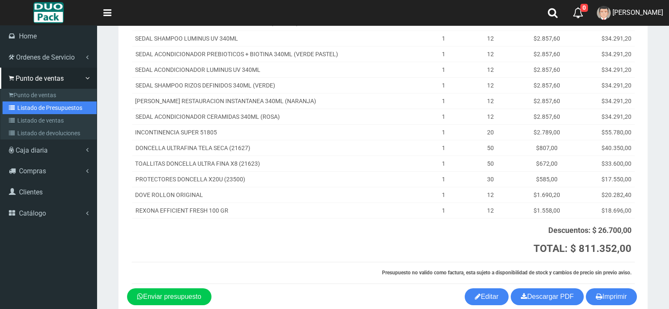
click at [41, 111] on link "Listado de Presupuestos" at bounding box center [50, 107] width 94 height 13
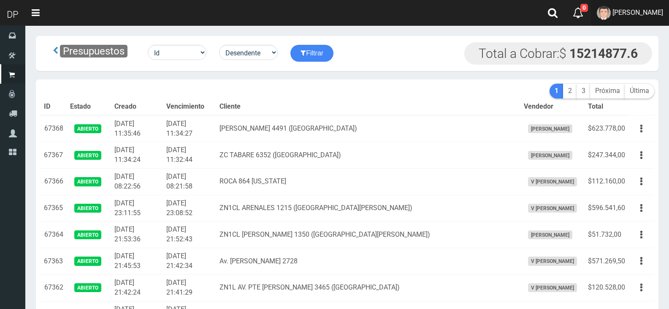
drag, startPoint x: 610, startPoint y: 10, endPoint x: 601, endPoint y: 84, distance: 74.8
click at [613, 10] on span "[PERSON_NAME]" at bounding box center [638, 12] width 51 height 8
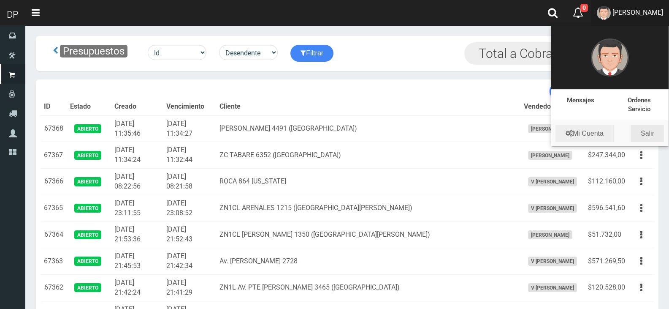
click at [632, 133] on link "Salir" at bounding box center [648, 133] width 34 height 17
